Goal: Task Accomplishment & Management: Use online tool/utility

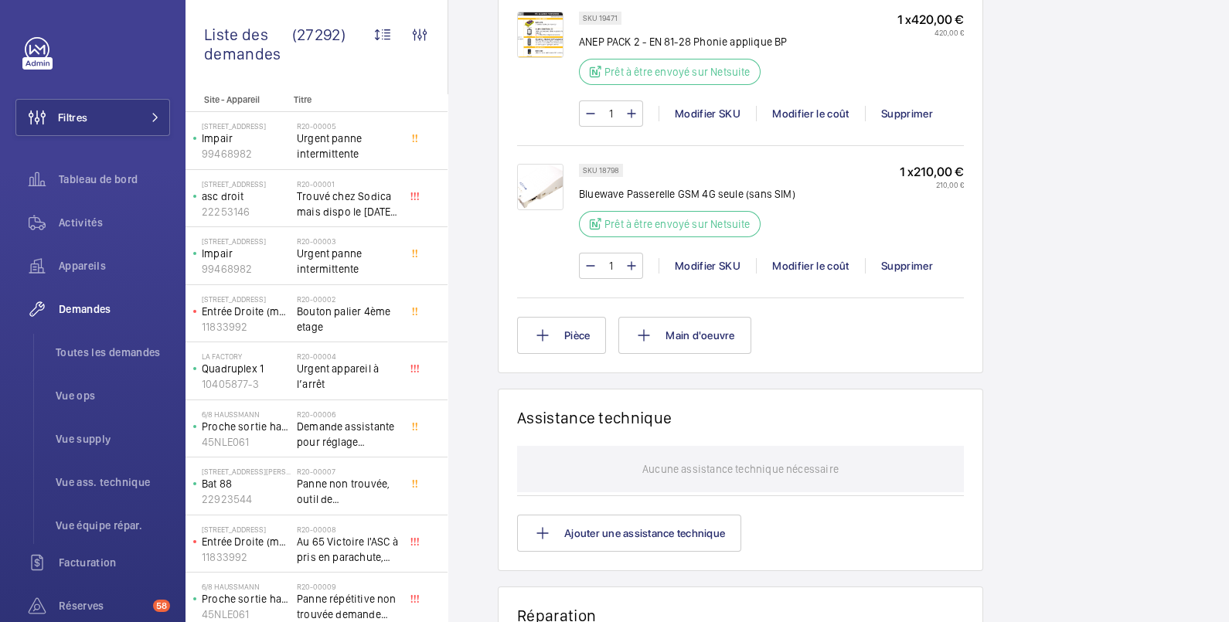
scroll to position [1061, 0]
click at [568, 331] on button "Pièce" at bounding box center [561, 334] width 89 height 37
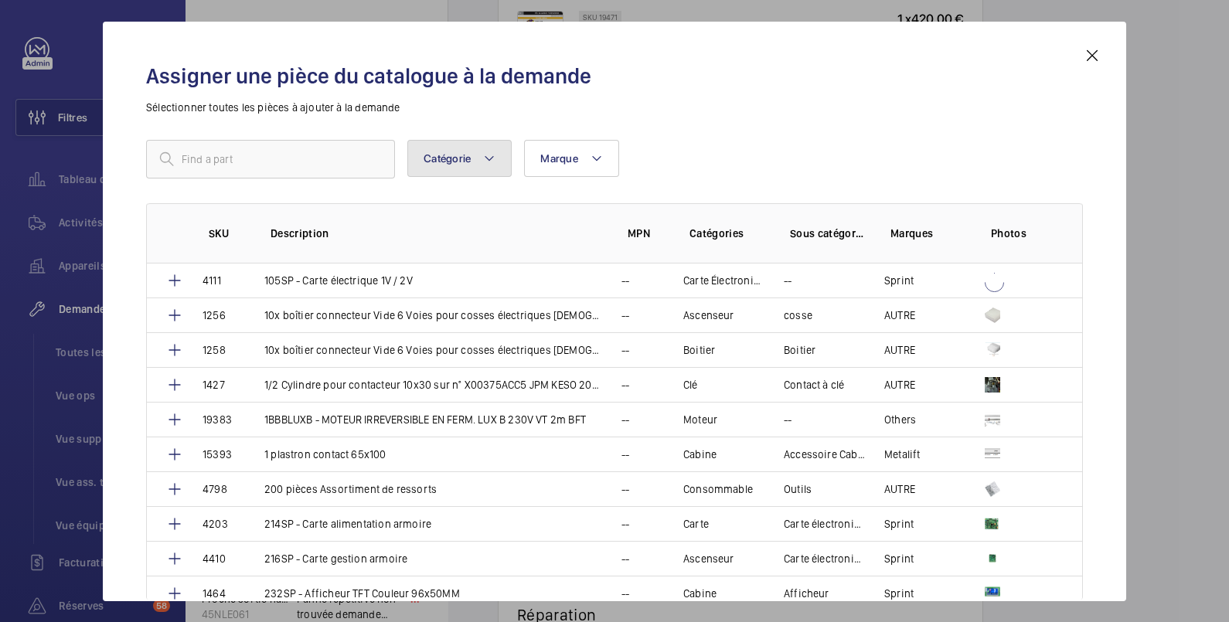
click at [468, 164] on button "Catégorie" at bounding box center [459, 158] width 104 height 37
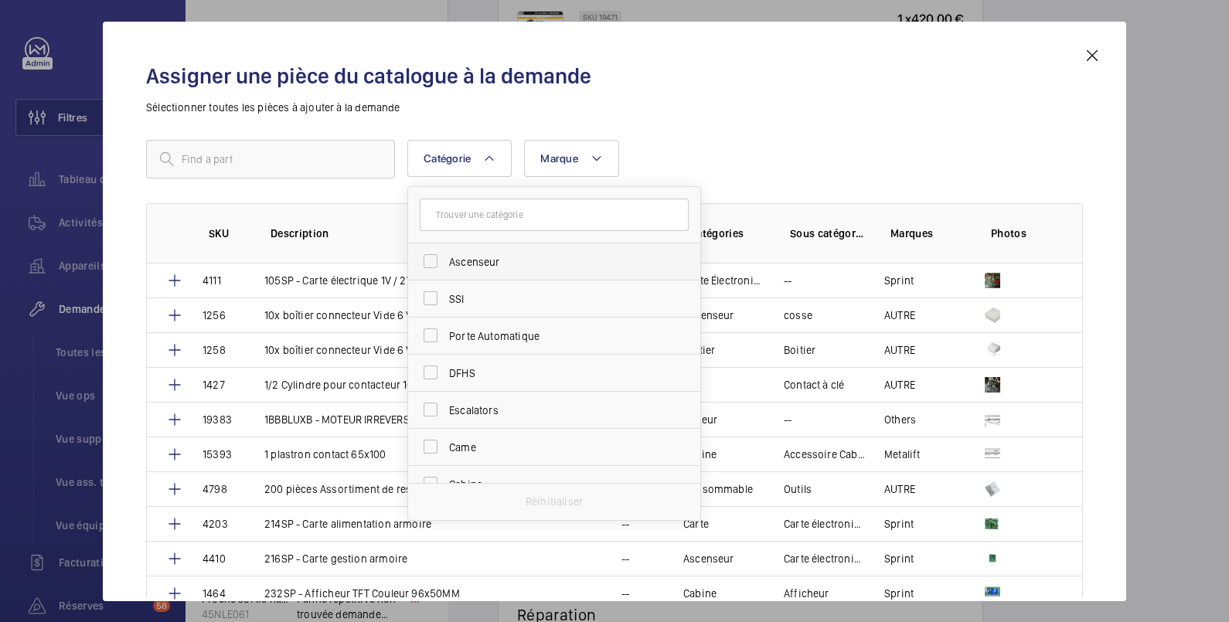
click at [468, 260] on span "Ascenseur" at bounding box center [555, 261] width 213 height 15
click at [446, 260] on input "Ascenseur" at bounding box center [430, 261] width 31 height 31
checkbox input "true"
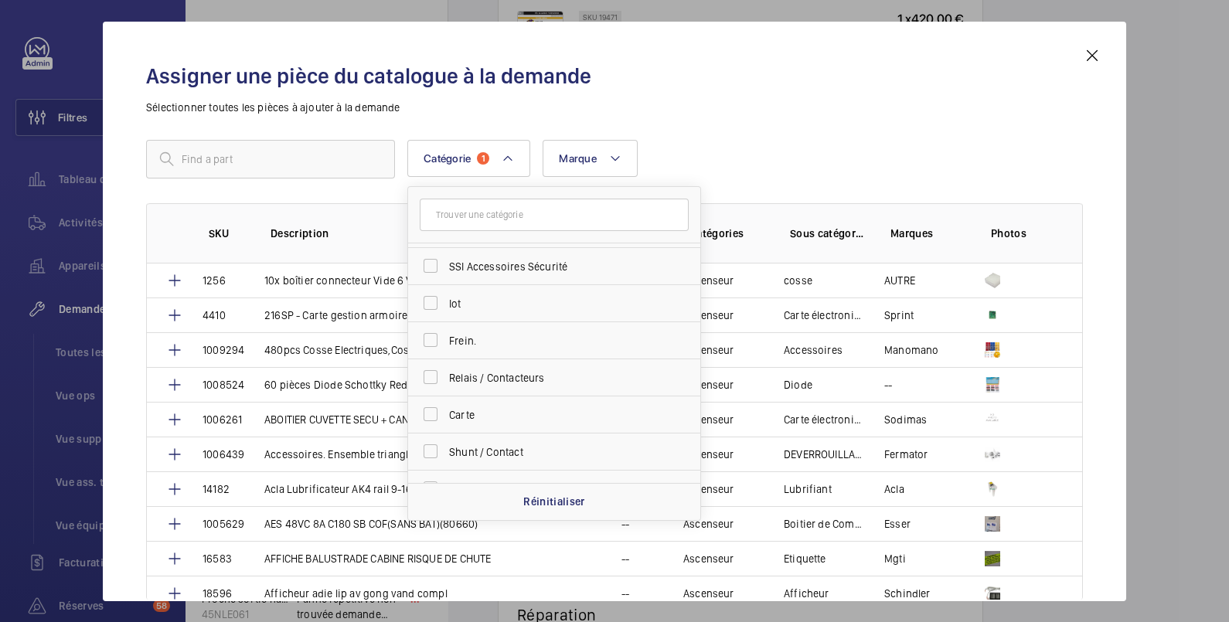
scroll to position [772, 0]
click at [483, 421] on span "Accessoires Sécurité" at bounding box center [555, 417] width 213 height 15
click at [446, 421] on input "Accessoires Sécurité" at bounding box center [430, 416] width 31 height 31
checkbox input "true"
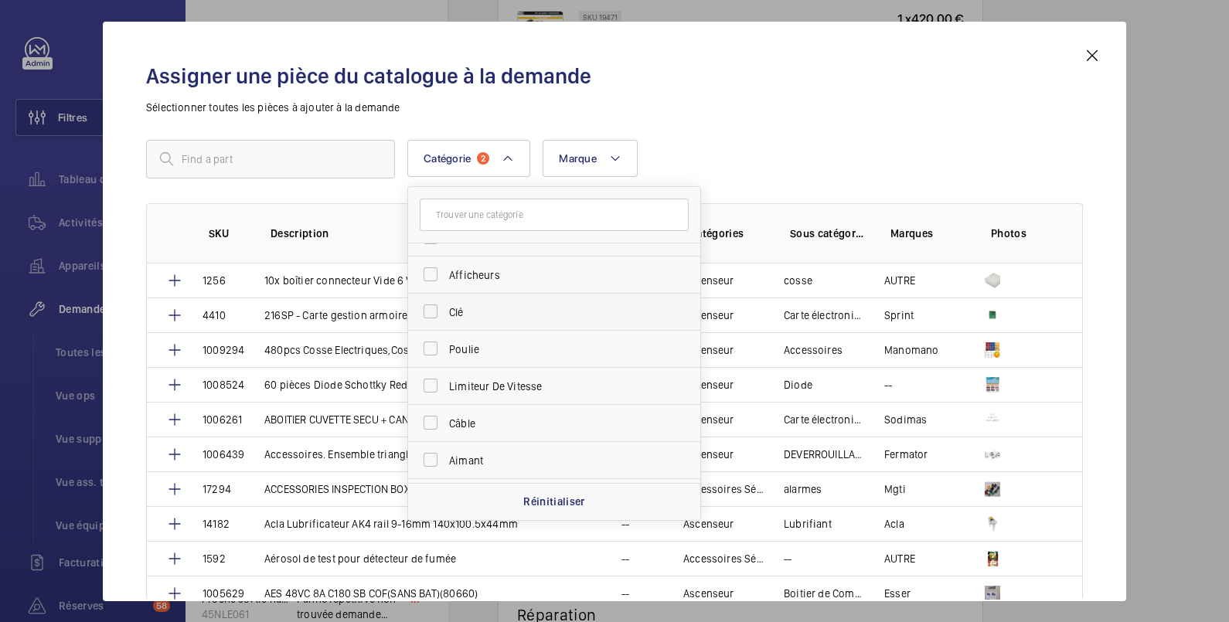
scroll to position [1288, 0]
click at [499, 451] on span "Machinerie" at bounding box center [555, 458] width 213 height 15
click at [446, 449] on input "Machinerie" at bounding box center [430, 457] width 31 height 31
checkbox input "true"
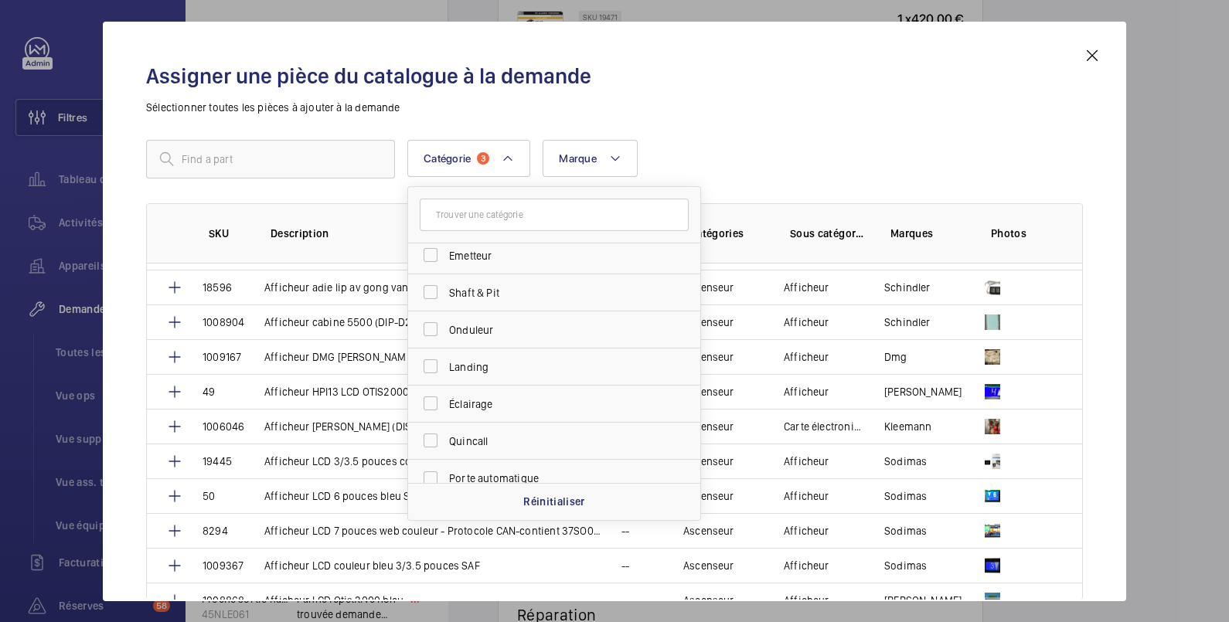
scroll to position [3878, 0]
click at [296, 158] on input "text" at bounding box center [270, 159] width 249 height 39
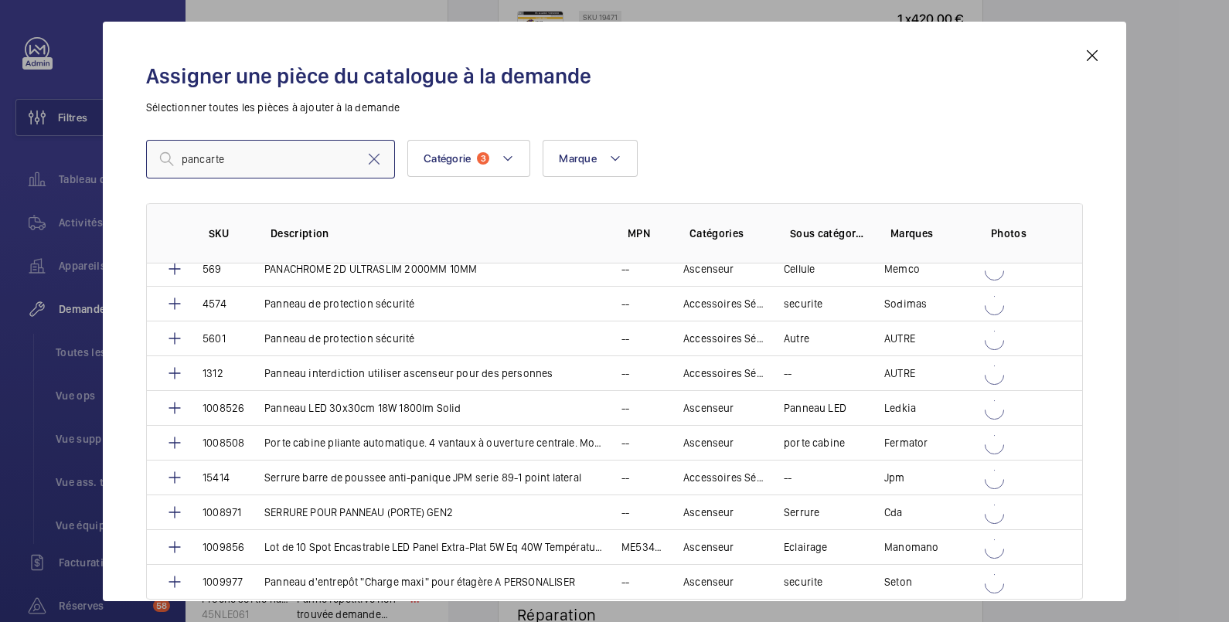
scroll to position [0, 0]
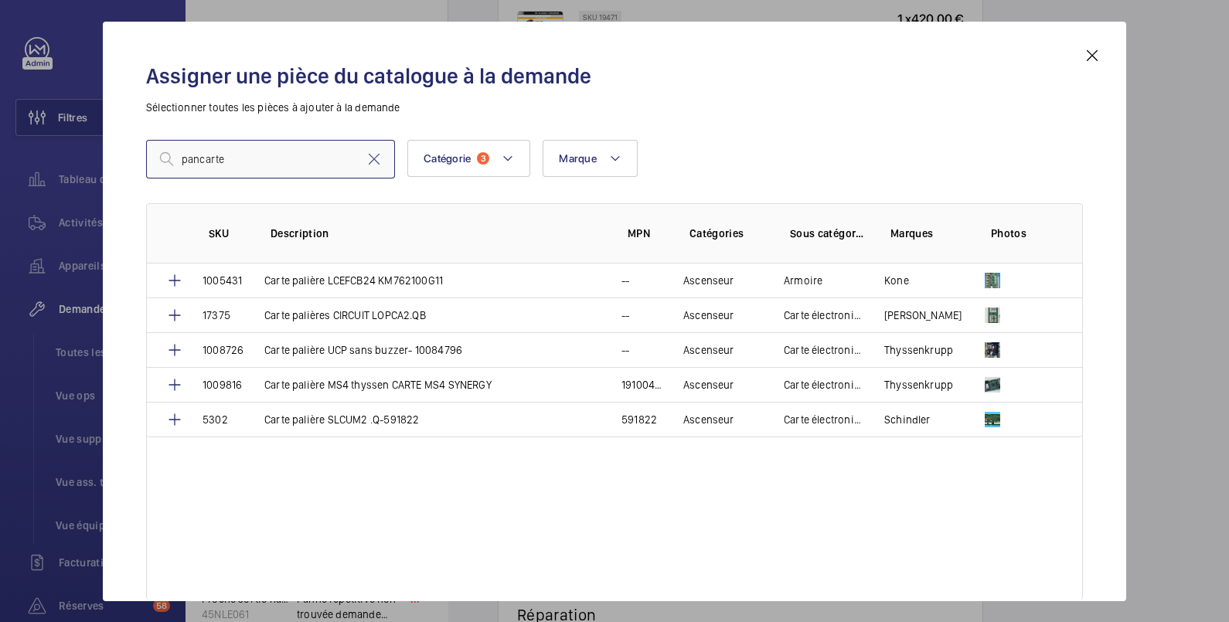
drag, startPoint x: 296, startPoint y: 158, endPoint x: 199, endPoint y: 143, distance: 98.6
click at [199, 143] on input "pancarte" at bounding box center [270, 159] width 249 height 39
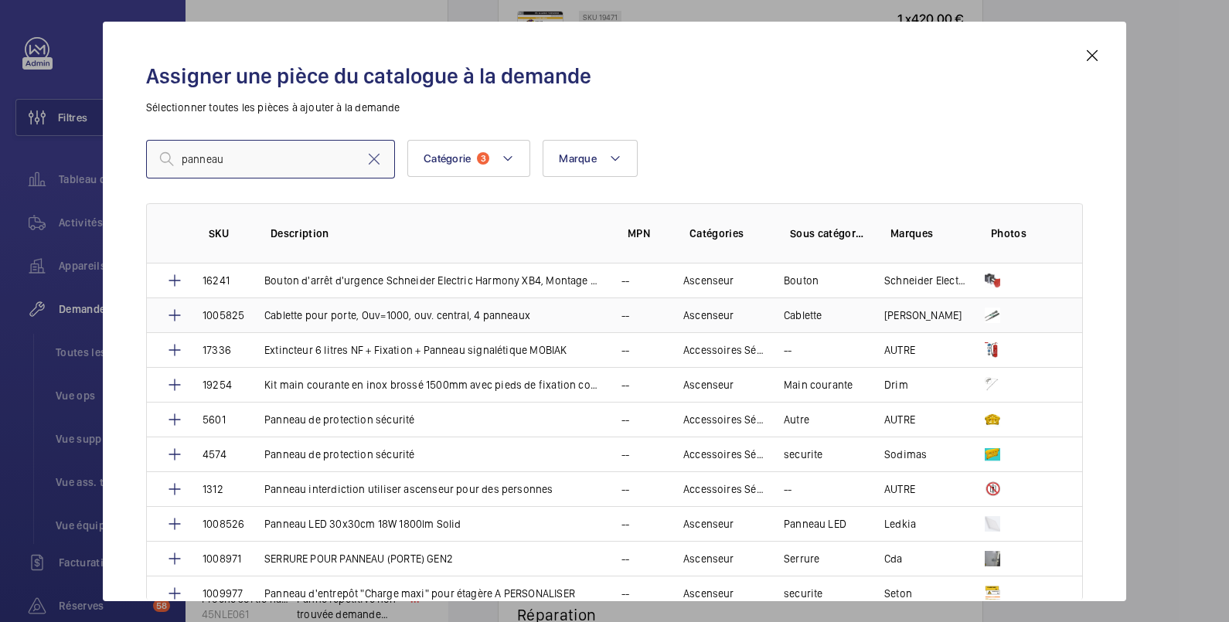
scroll to position [9, 0]
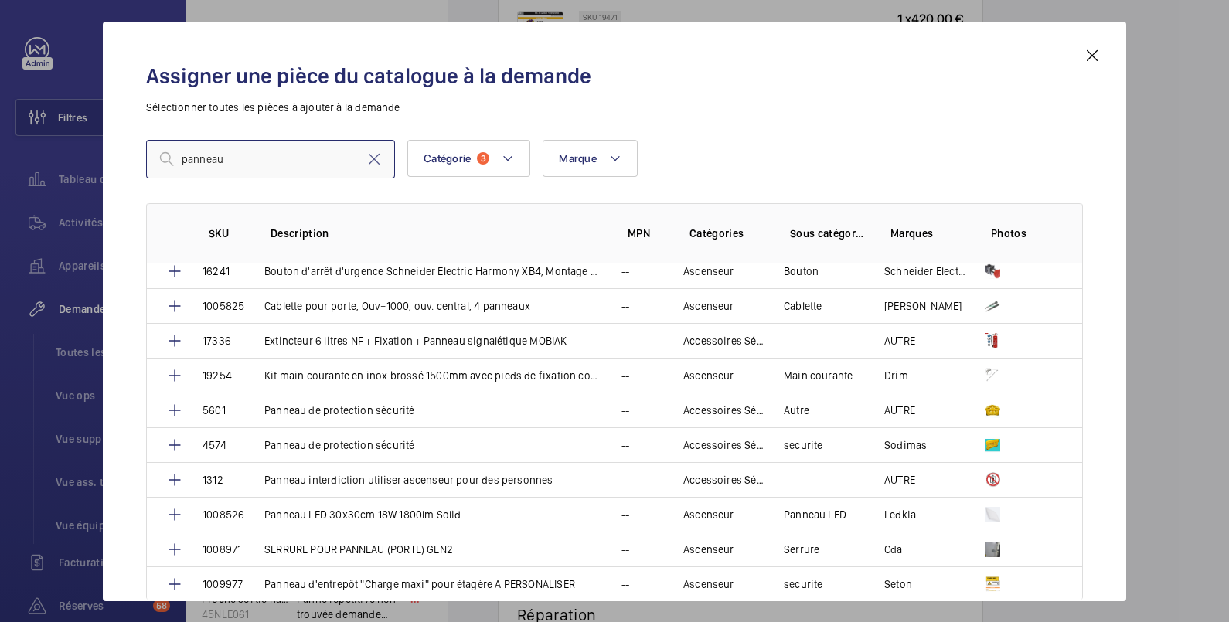
drag, startPoint x: 259, startPoint y: 158, endPoint x: 66, endPoint y: 112, distance: 198.7
click at [66, 112] on div "Assigner une pièce du catalogue à la demande Sélectionner toutes les pièces à a…" at bounding box center [614, 311] width 1229 height 622
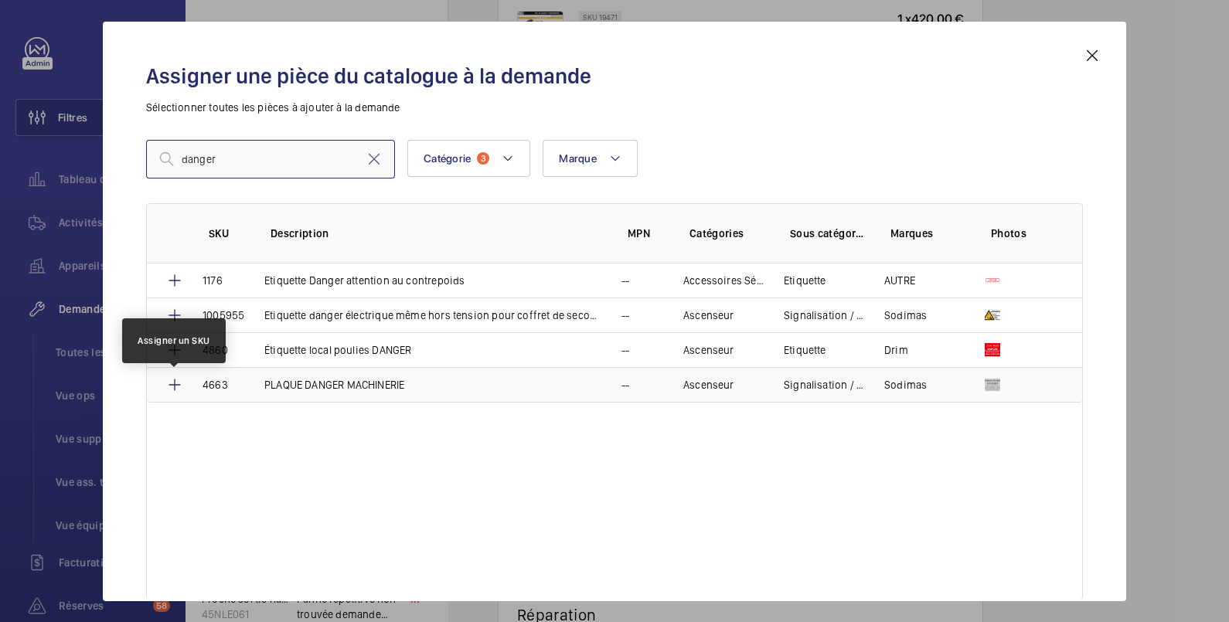
type input "danger"
click at [182, 386] on mat-icon at bounding box center [174, 385] width 19 height 19
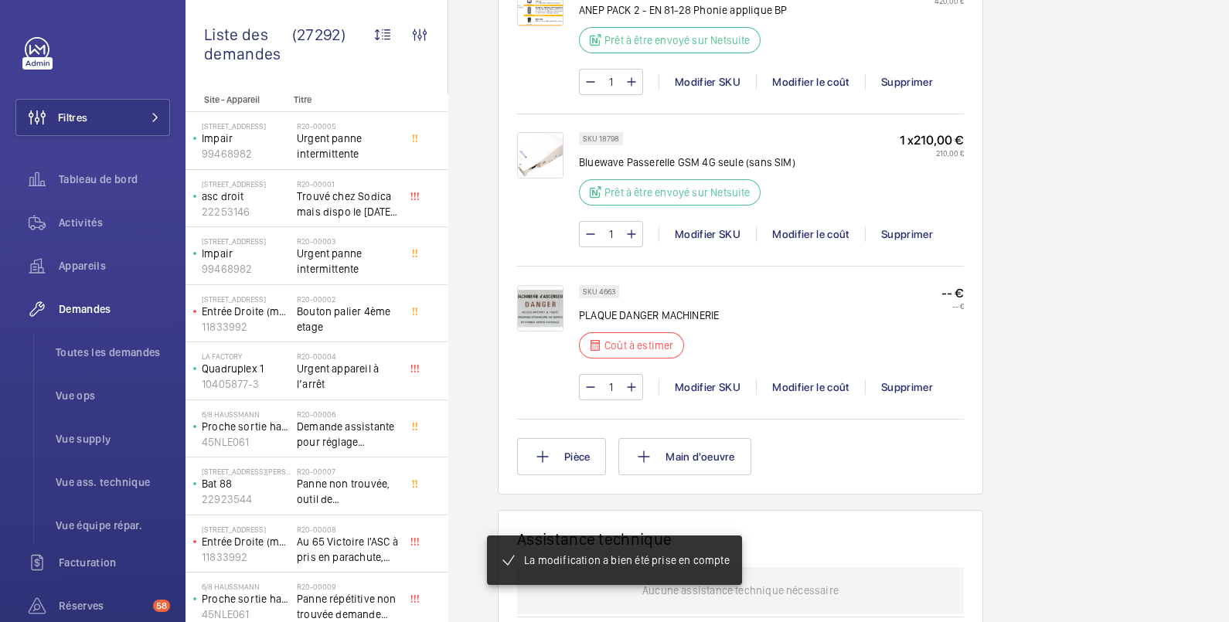
scroll to position [1108, 0]
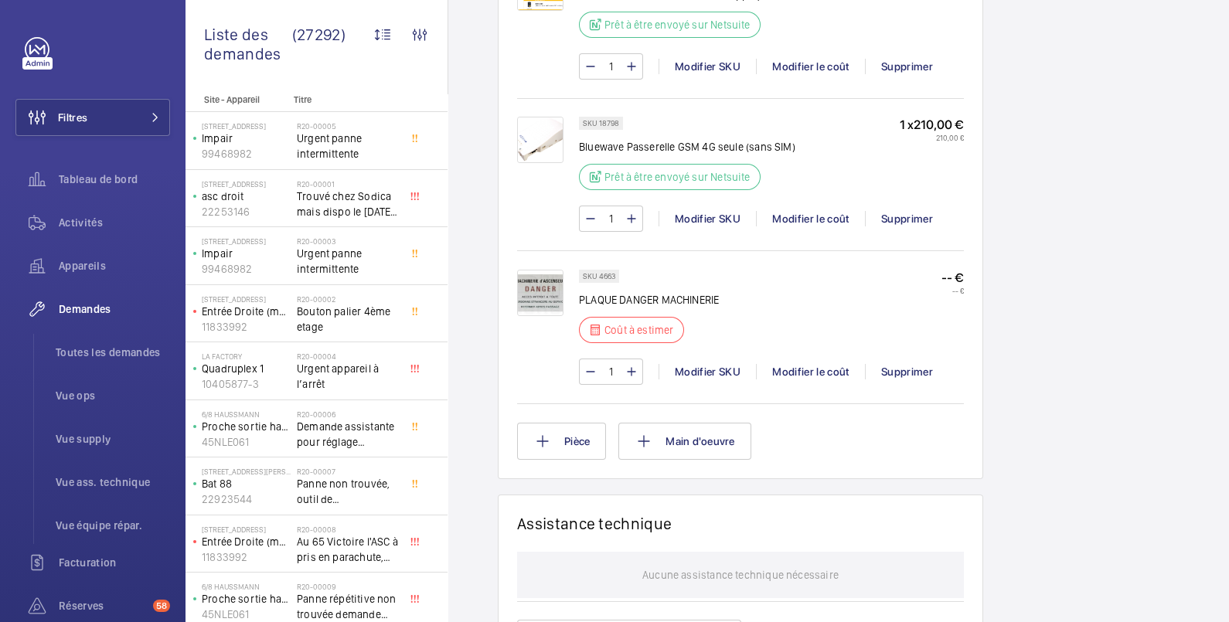
click at [550, 274] on img at bounding box center [540, 293] width 46 height 46
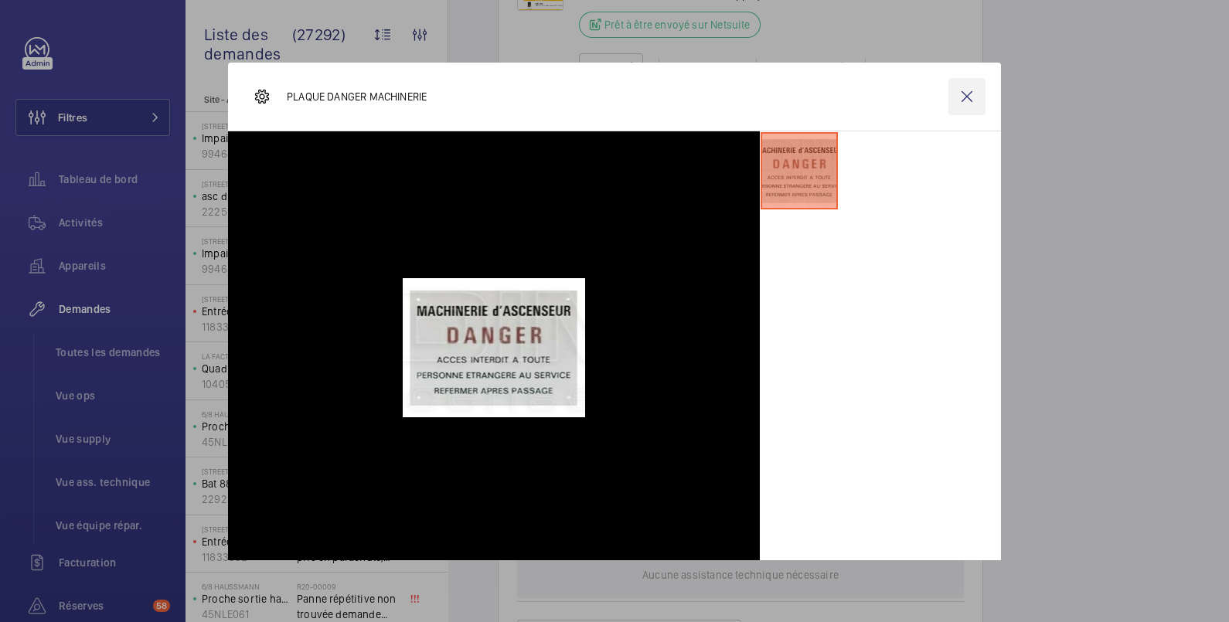
click at [956, 87] on wm-front-icon-button at bounding box center [966, 96] width 37 height 37
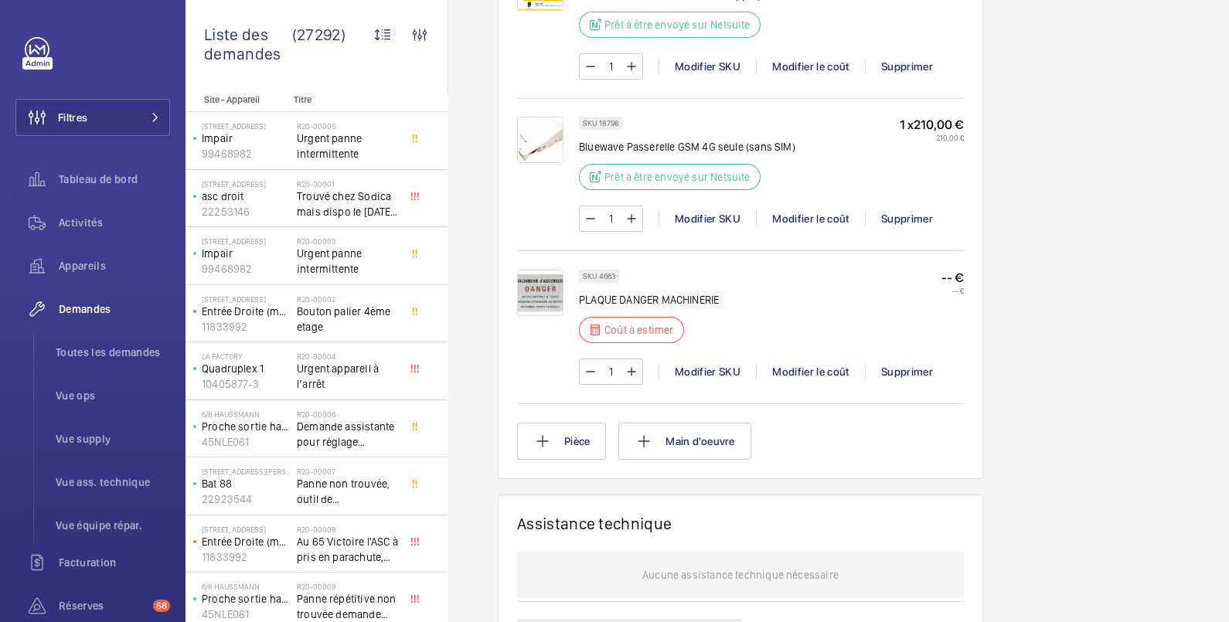
click at [743, 254] on div "SKU 4663 PLAQUE DANGER MACHINERIE Coût à estimer -- € -- € 1 Modifier SKU Modif…" at bounding box center [740, 325] width 447 height 150
click at [543, 298] on img at bounding box center [540, 293] width 46 height 46
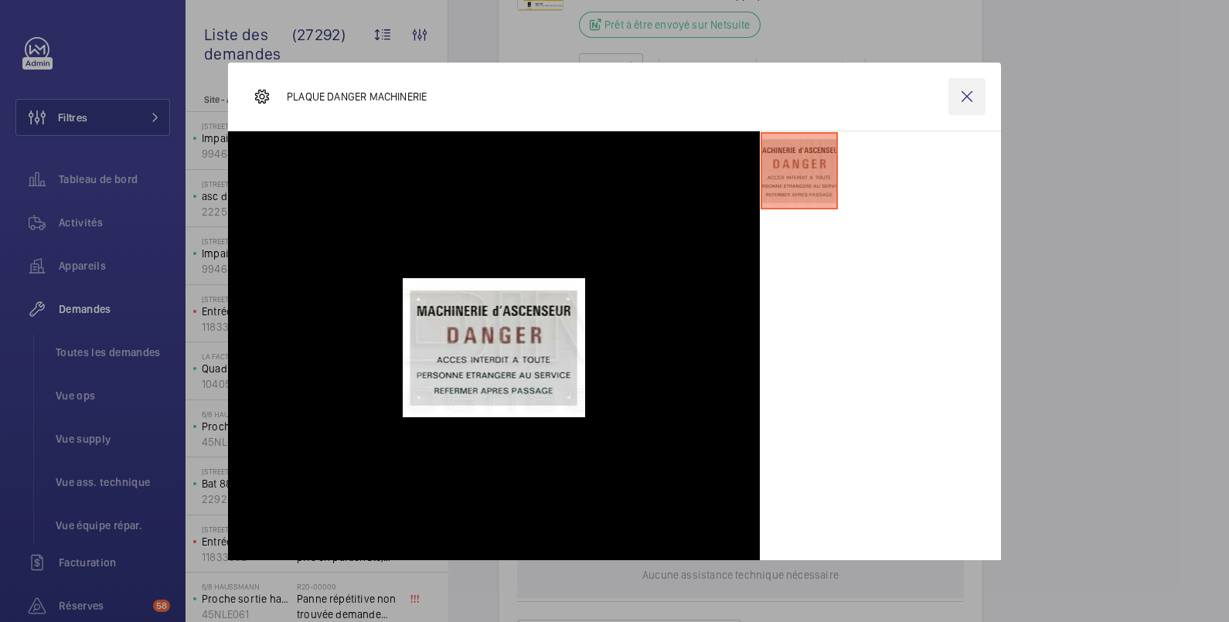
click at [958, 99] on wm-front-icon-button at bounding box center [966, 96] width 37 height 37
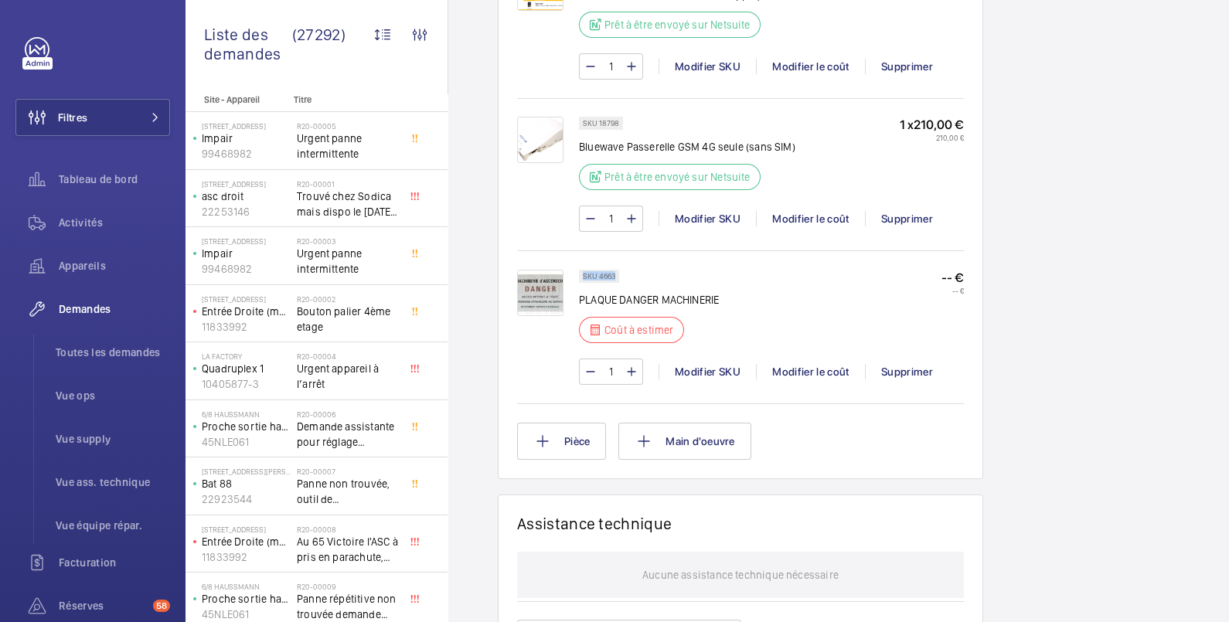
drag, startPoint x: 584, startPoint y: 277, endPoint x: 621, endPoint y: 267, distance: 38.6
click at [621, 270] on wm-front-pills "SKU 4663" at bounding box center [603, 276] width 49 height 13
copy p "SKU 4663"
click at [813, 367] on div "Modifier le coût" at bounding box center [810, 371] width 109 height 15
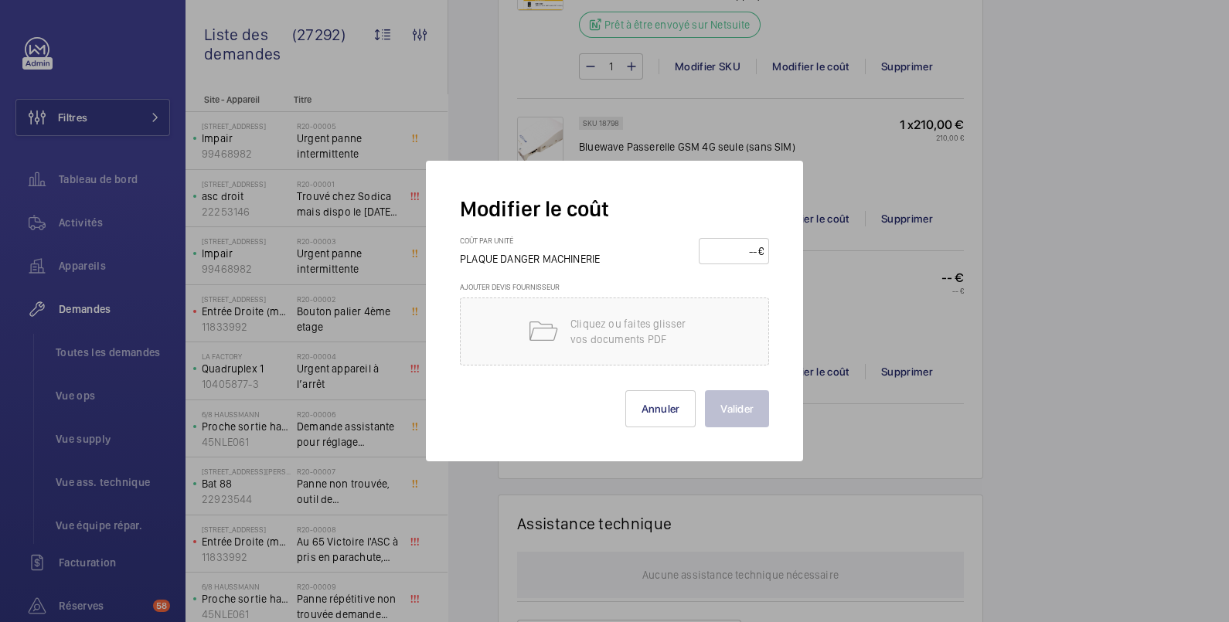
click at [726, 254] on input "number" at bounding box center [731, 251] width 54 height 25
type input "6"
click at [744, 405] on button "Valider" at bounding box center [737, 408] width 64 height 37
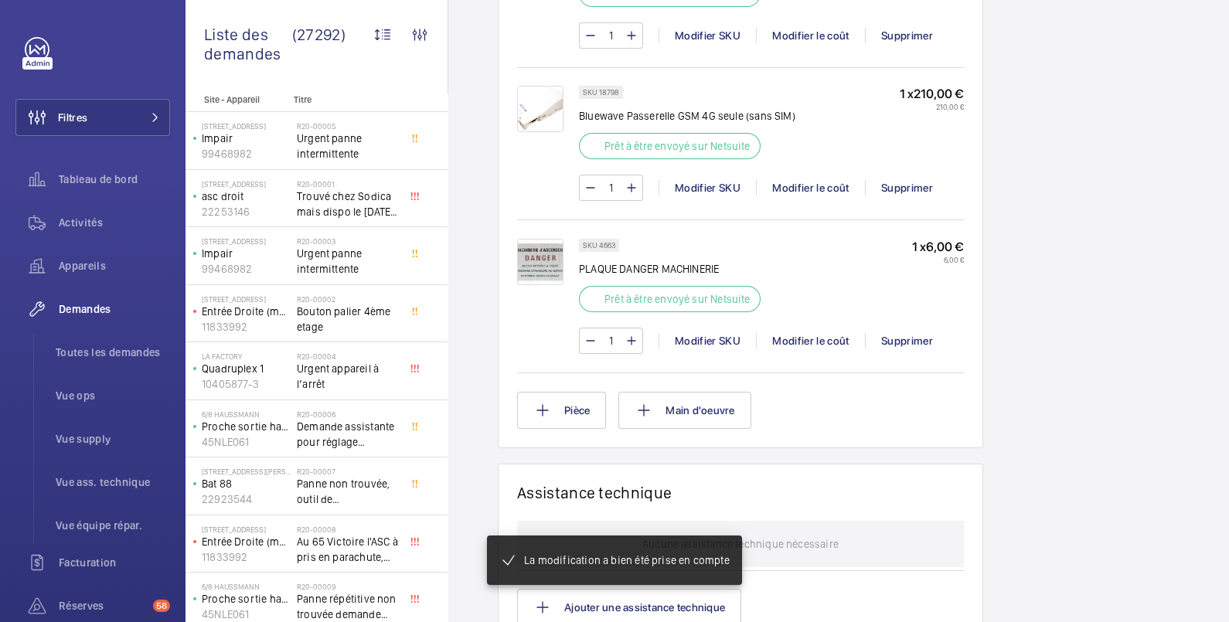
scroll to position [1154, 0]
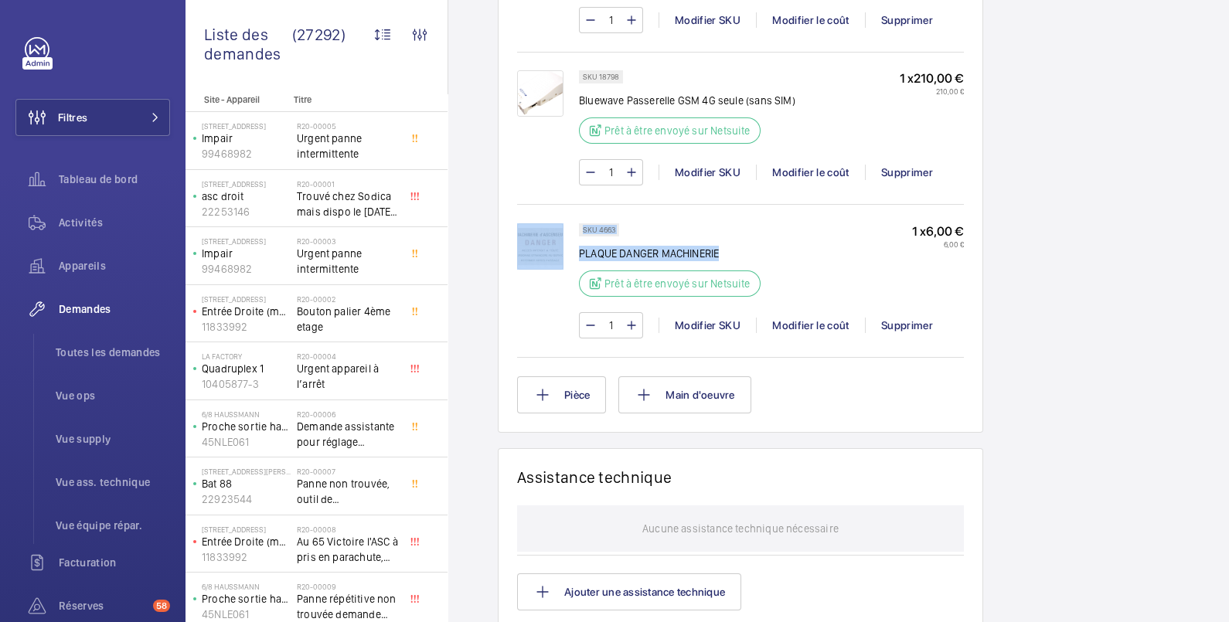
drag, startPoint x: 738, startPoint y: 247, endPoint x: 577, endPoint y: 253, distance: 161.6
click at [577, 253] on div "SKU 4663 PLAQUE DANGER MACHINERIE Prêt à être envoyé sur Netsuite 1 x 6,00 € 6,…" at bounding box center [740, 288] width 447 height 131
click at [576, 244] on div at bounding box center [548, 280] width 62 height 115
drag, startPoint x: 578, startPoint y: 248, endPoint x: 726, endPoint y: 248, distance: 147.6
click at [726, 248] on p "PLAQUE DANGER MACHINERIE" at bounding box center [674, 253] width 191 height 15
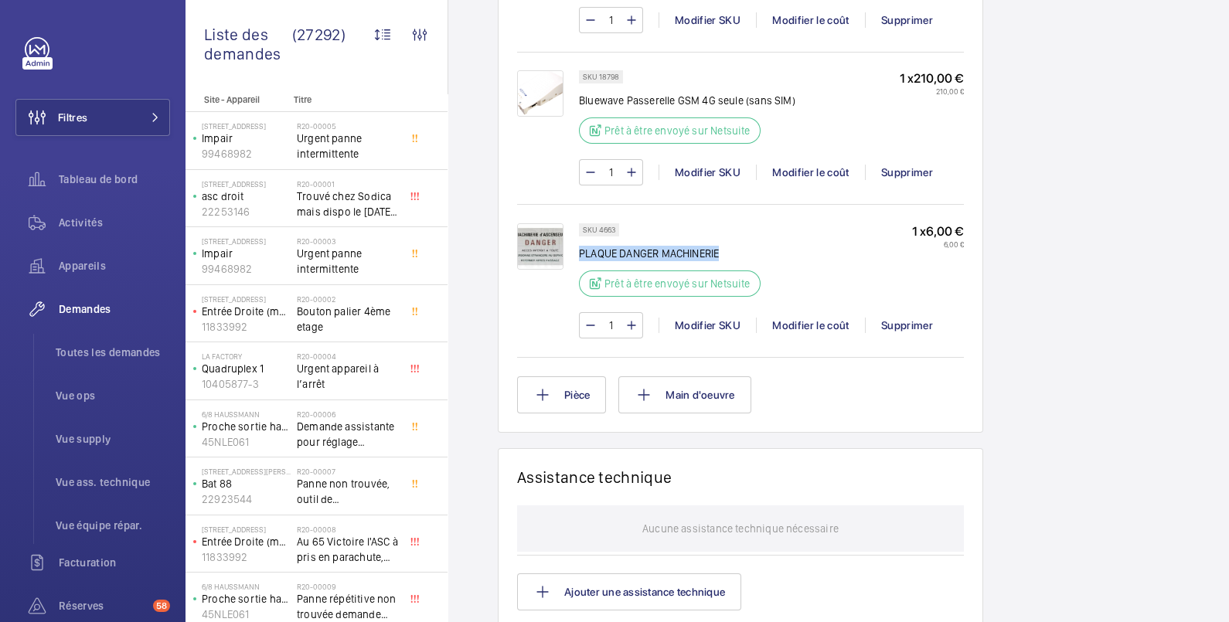
copy p "PLAQUE DANGER MACHINERIE"
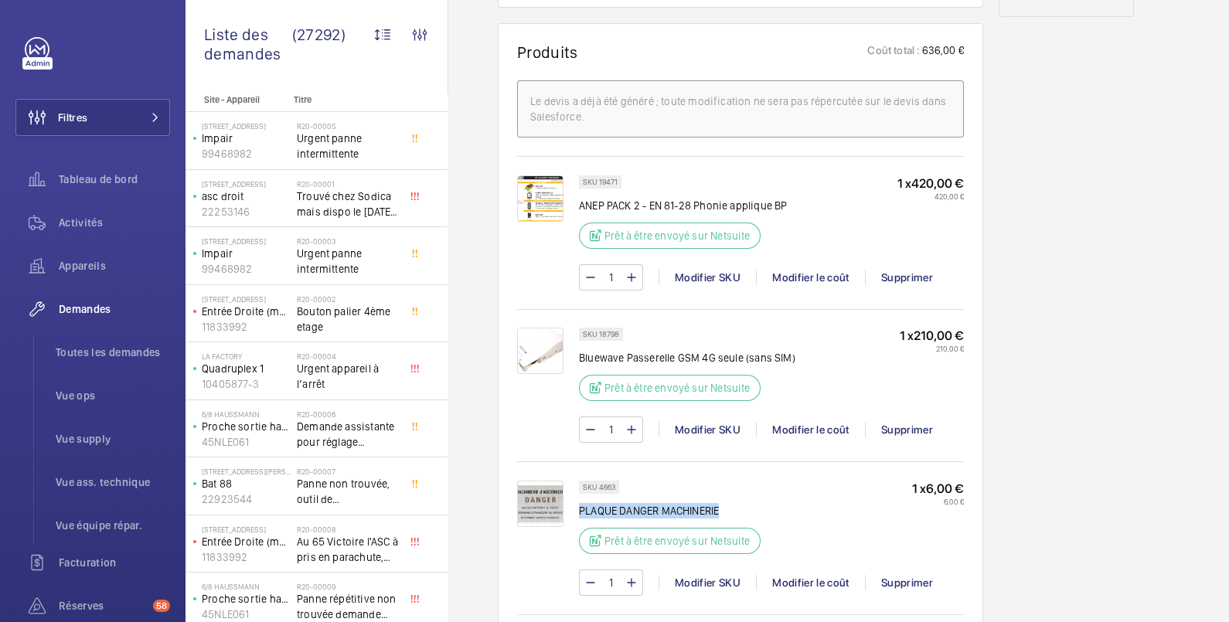
scroll to position [638, 0]
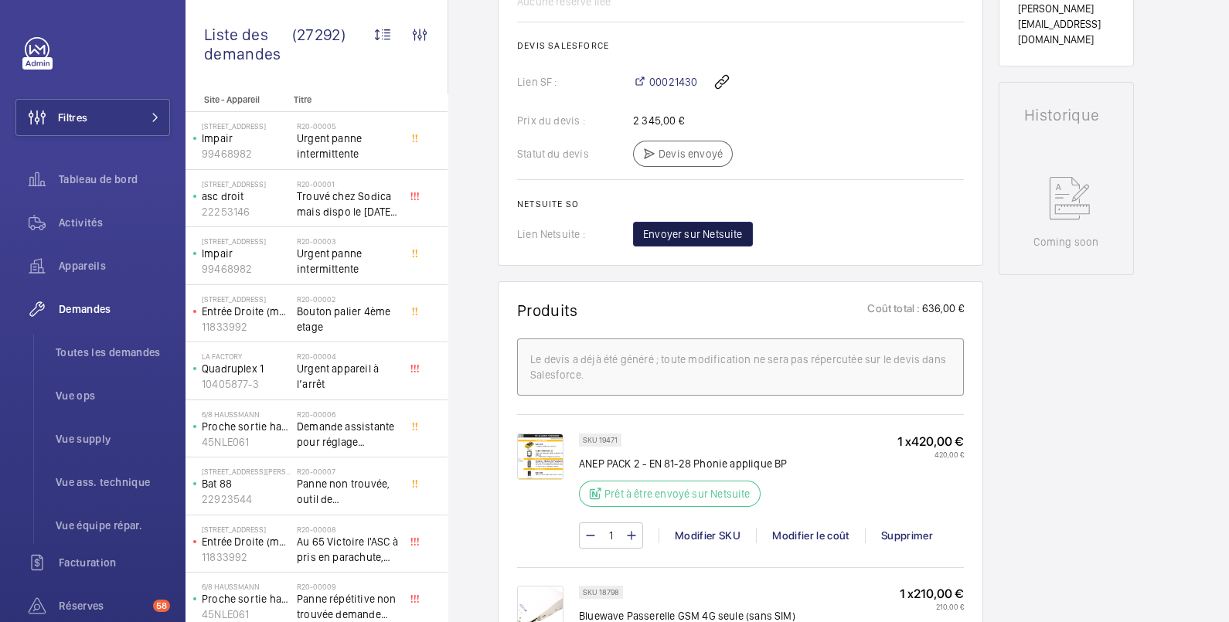
drag, startPoint x: 713, startPoint y: 234, endPoint x: 697, endPoint y: 160, distance: 76.0
click at [687, 77] on span "00021430" at bounding box center [673, 81] width 48 height 15
